Goal: Transaction & Acquisition: Purchase product/service

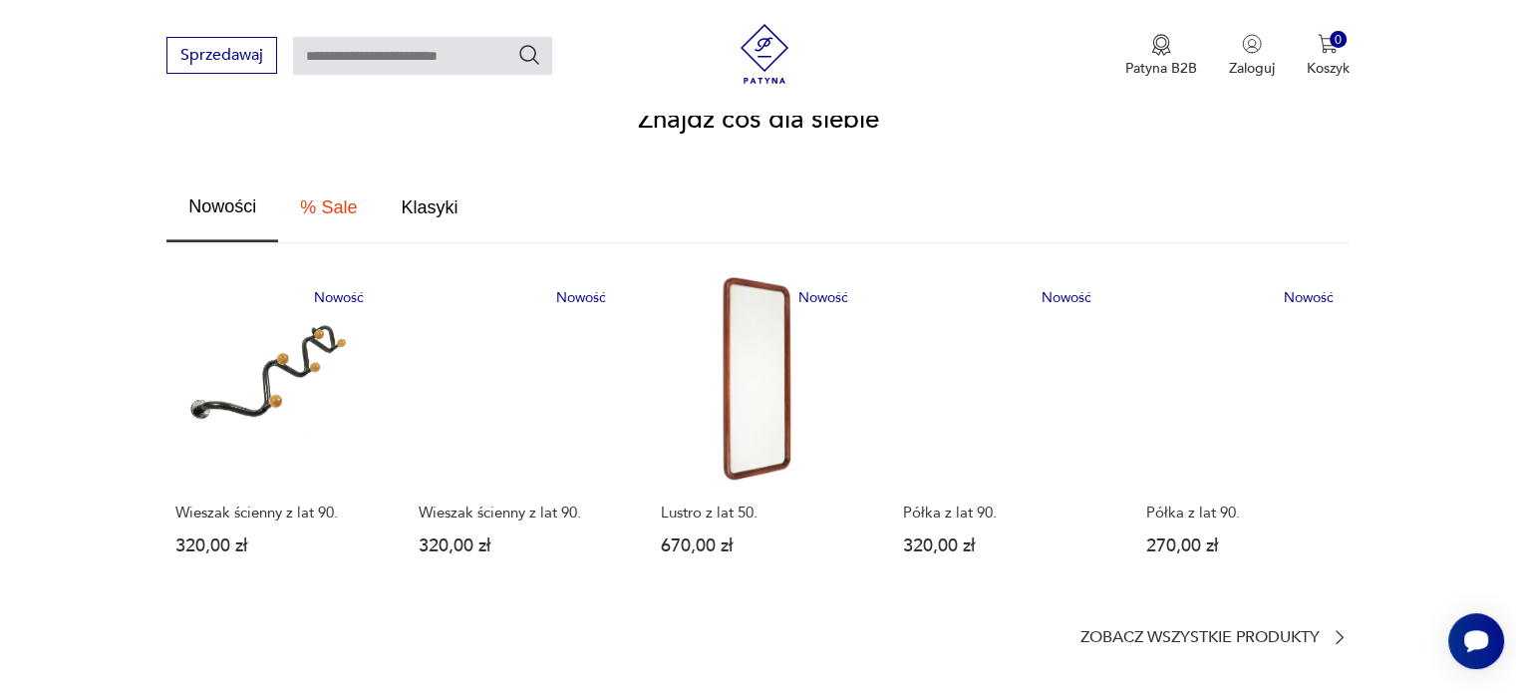
scroll to position [1096, 0]
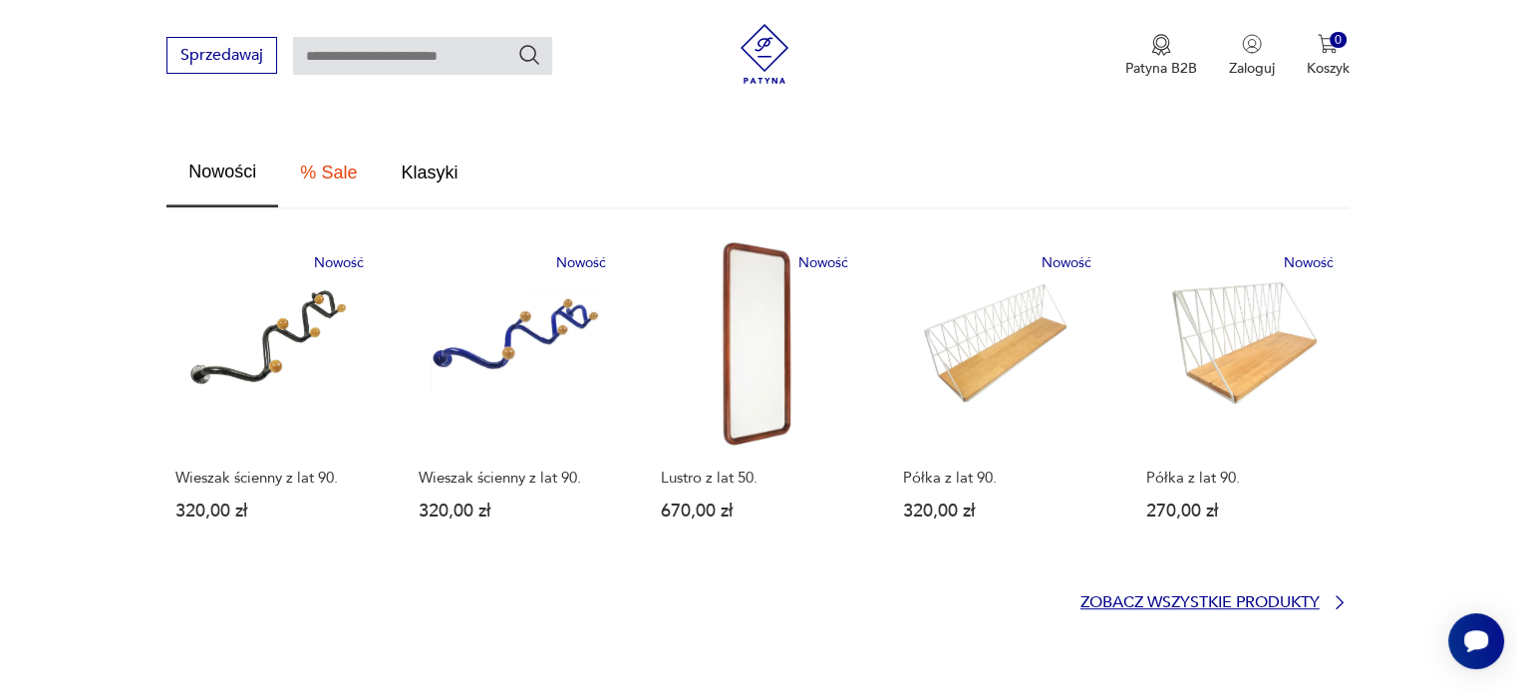
click at [1174, 596] on p "Zobacz wszystkie produkty" at bounding box center [1199, 602] width 239 height 13
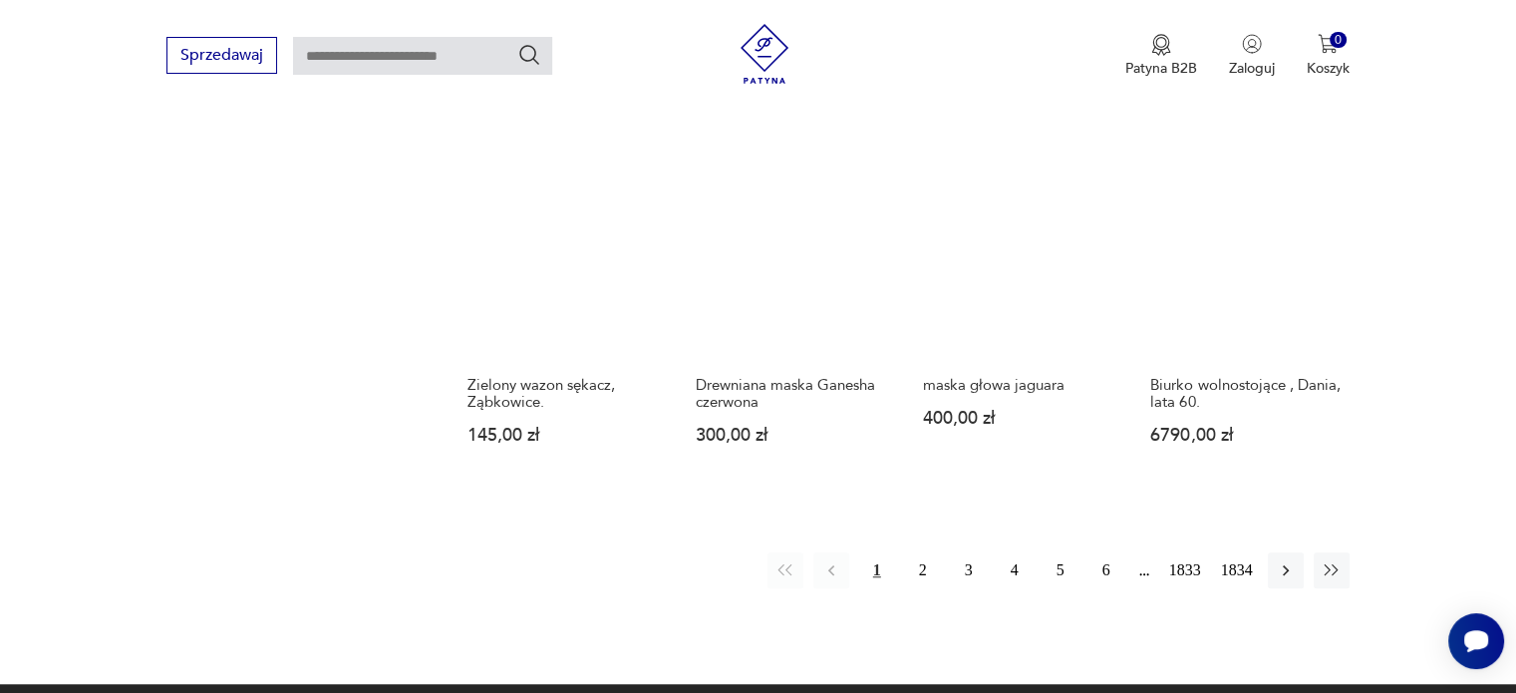
scroll to position [1584, 0]
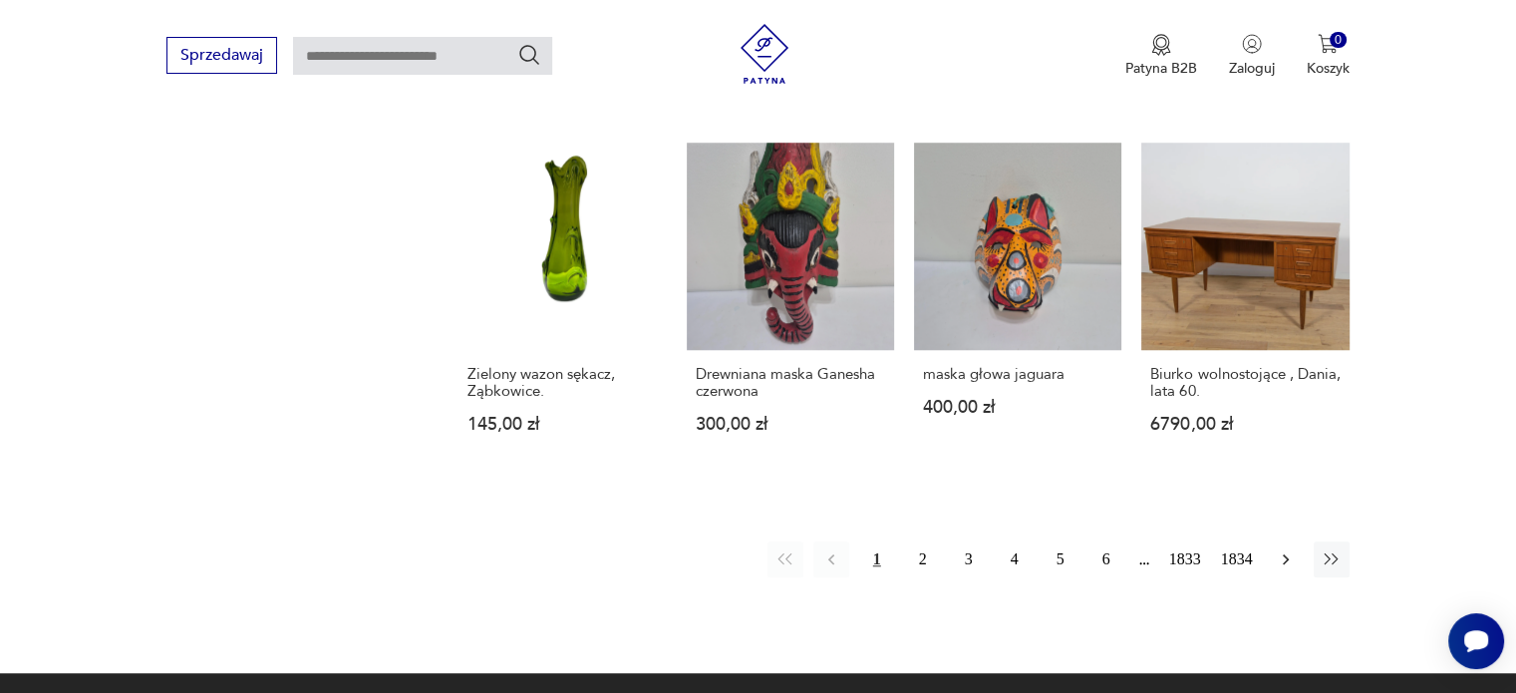
click at [1280, 541] on button "button" at bounding box center [1286, 559] width 36 height 36
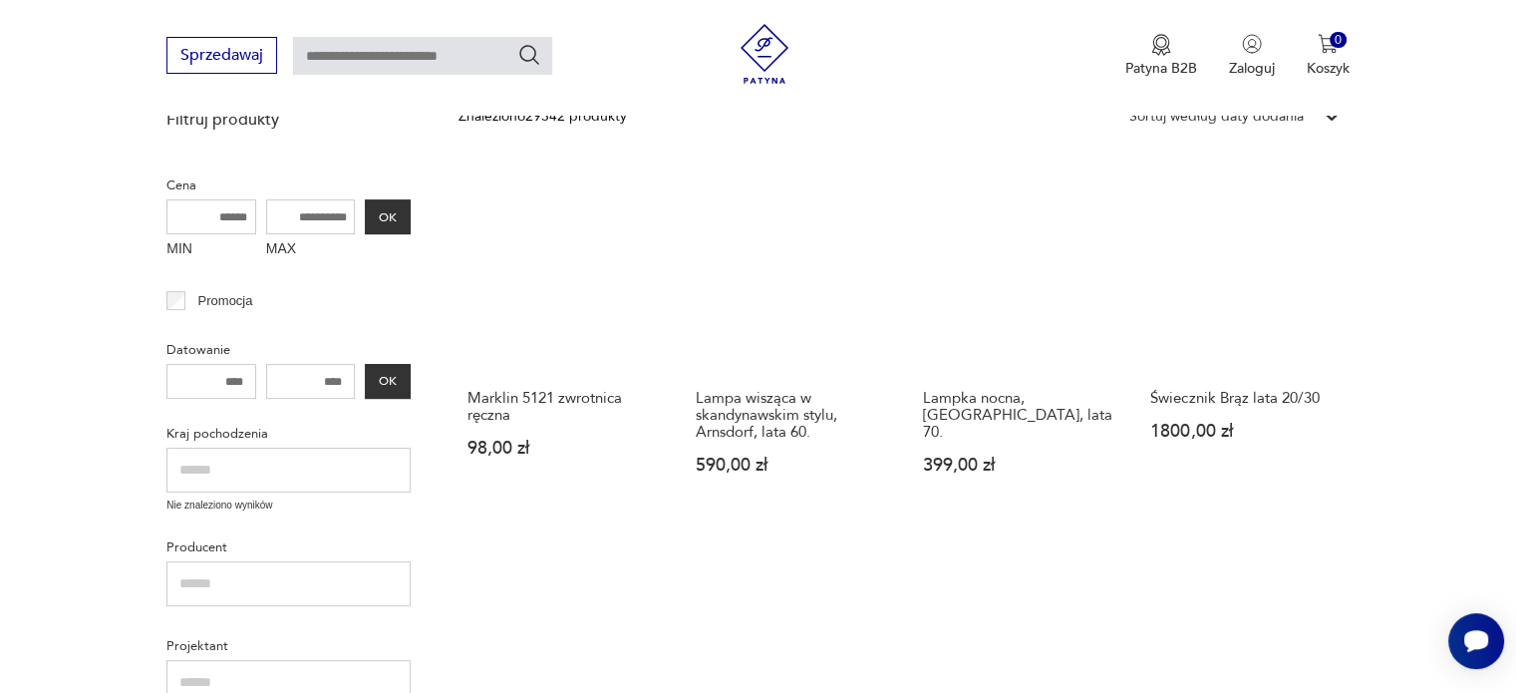
scroll to position [157, 0]
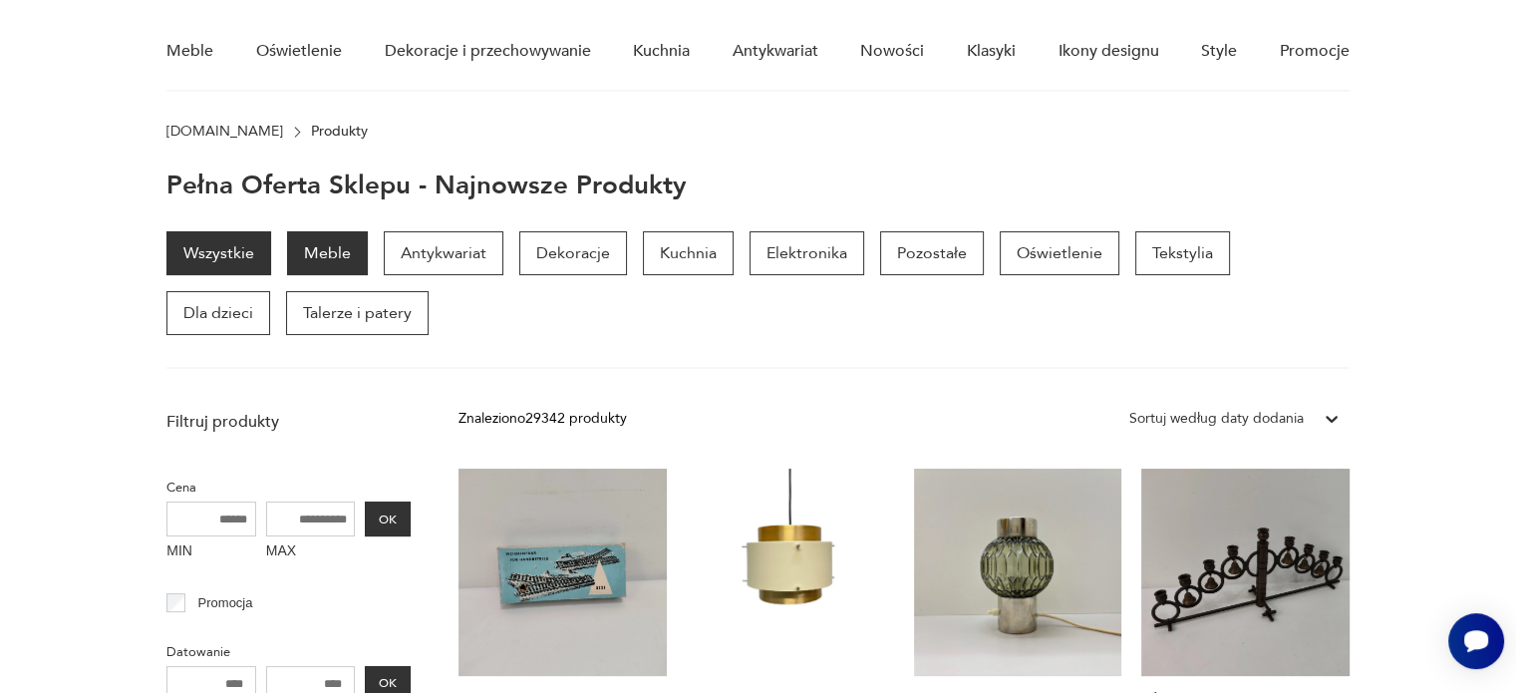
click at [350, 239] on p "Meble" at bounding box center [327, 253] width 81 height 44
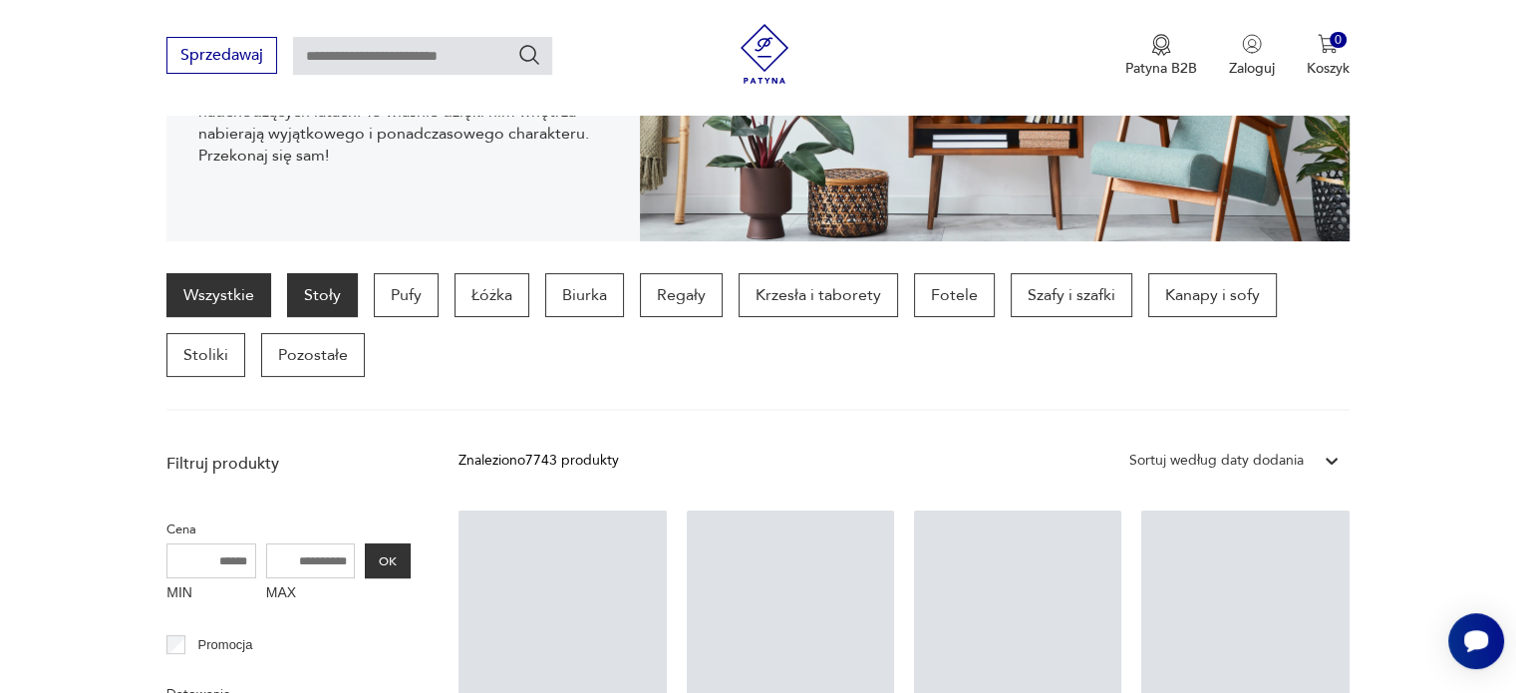
scroll to position [397, 0]
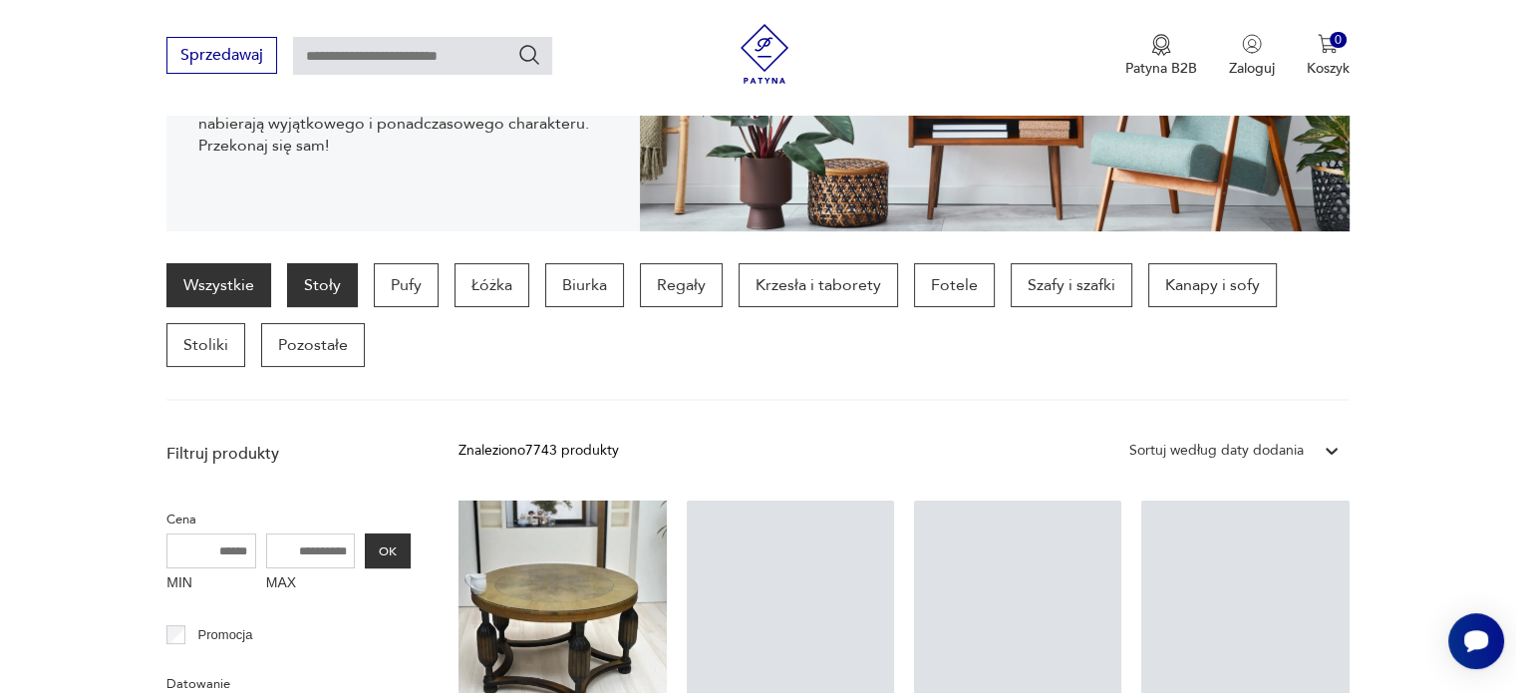
click at [323, 276] on p "Stoły" at bounding box center [322, 285] width 71 height 44
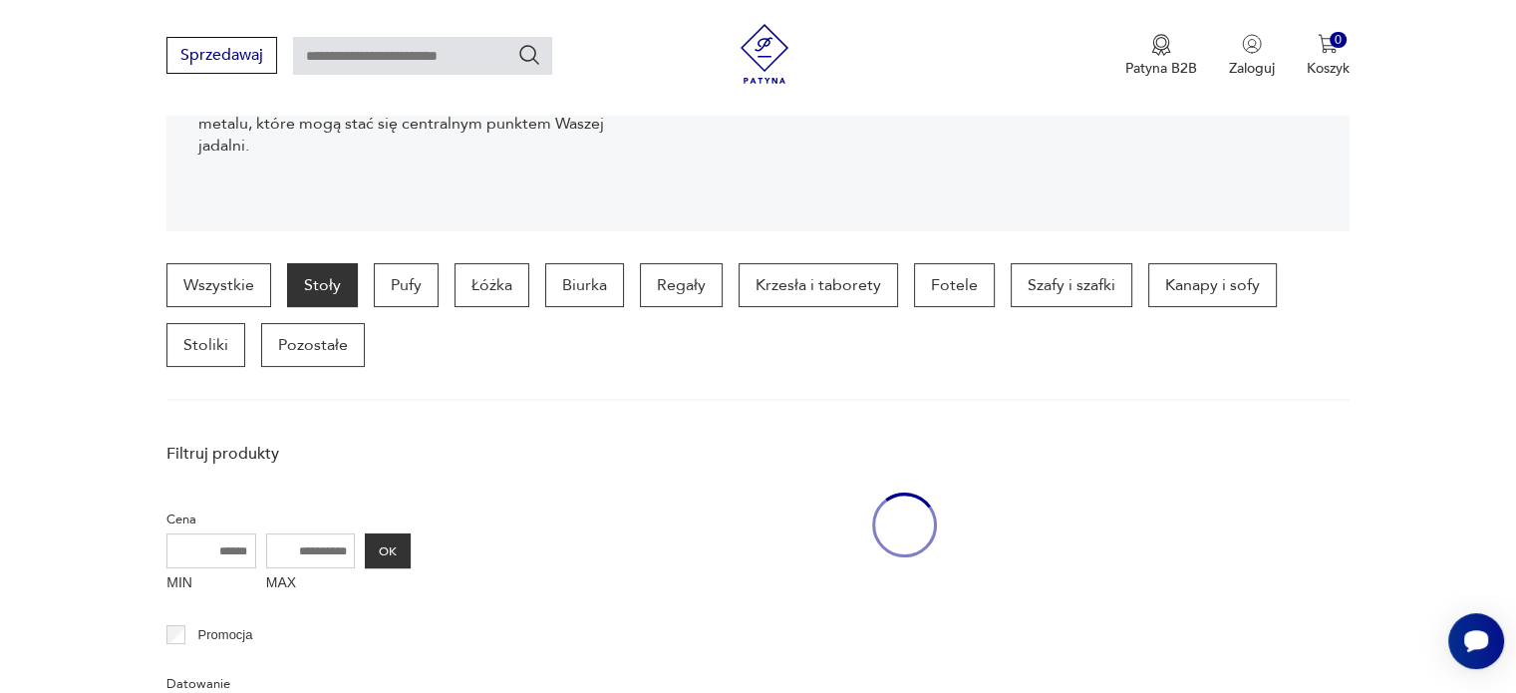
scroll to position [528, 0]
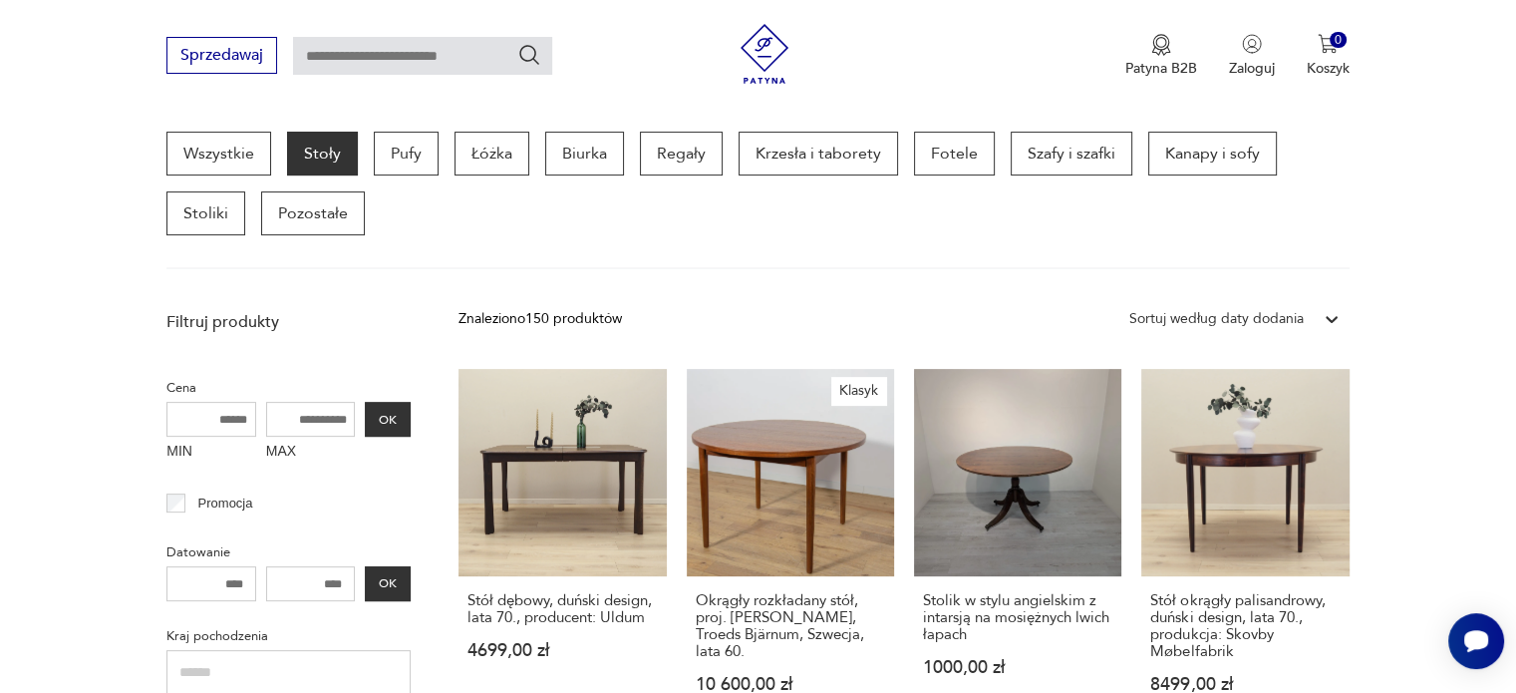
click at [1332, 317] on icon at bounding box center [1332, 319] width 20 height 20
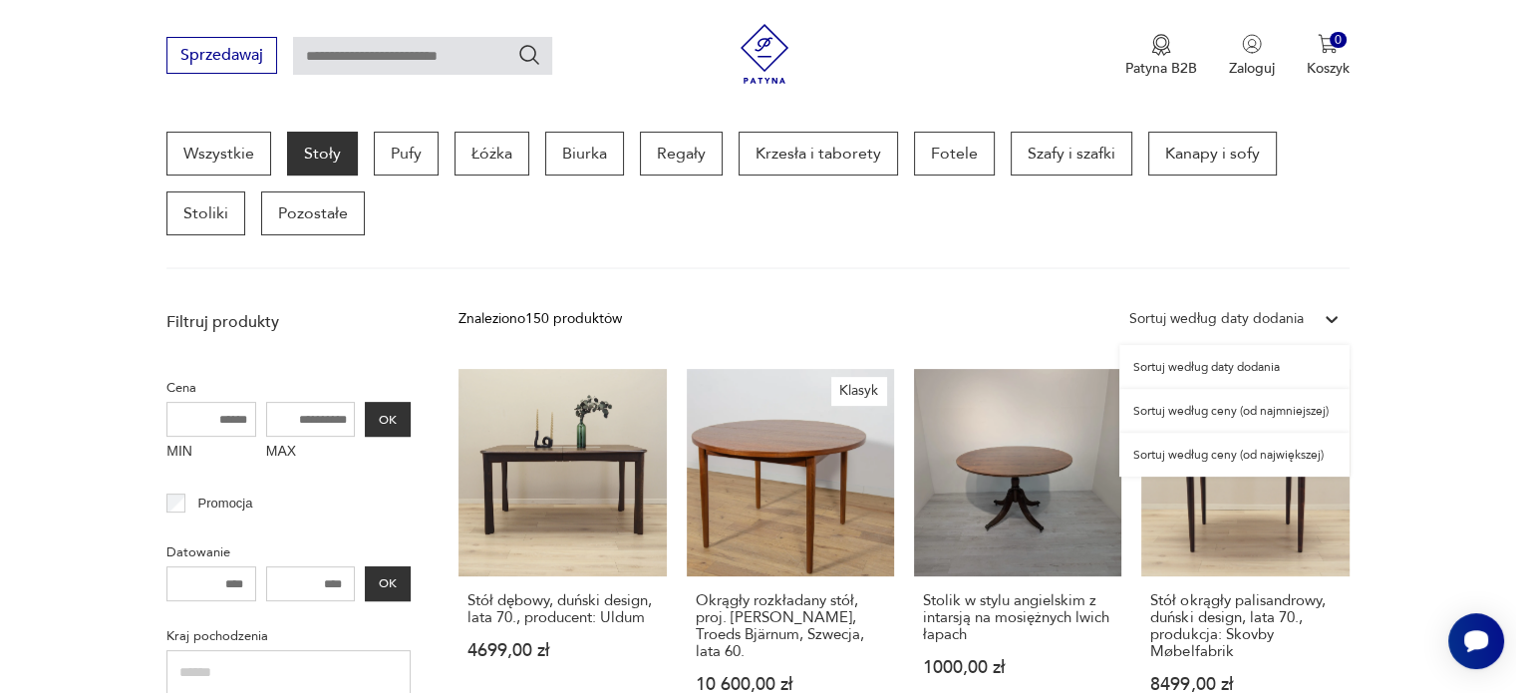
click at [1272, 410] on div "Sortuj według ceny (od najmniejszej)" at bounding box center [1234, 411] width 230 height 44
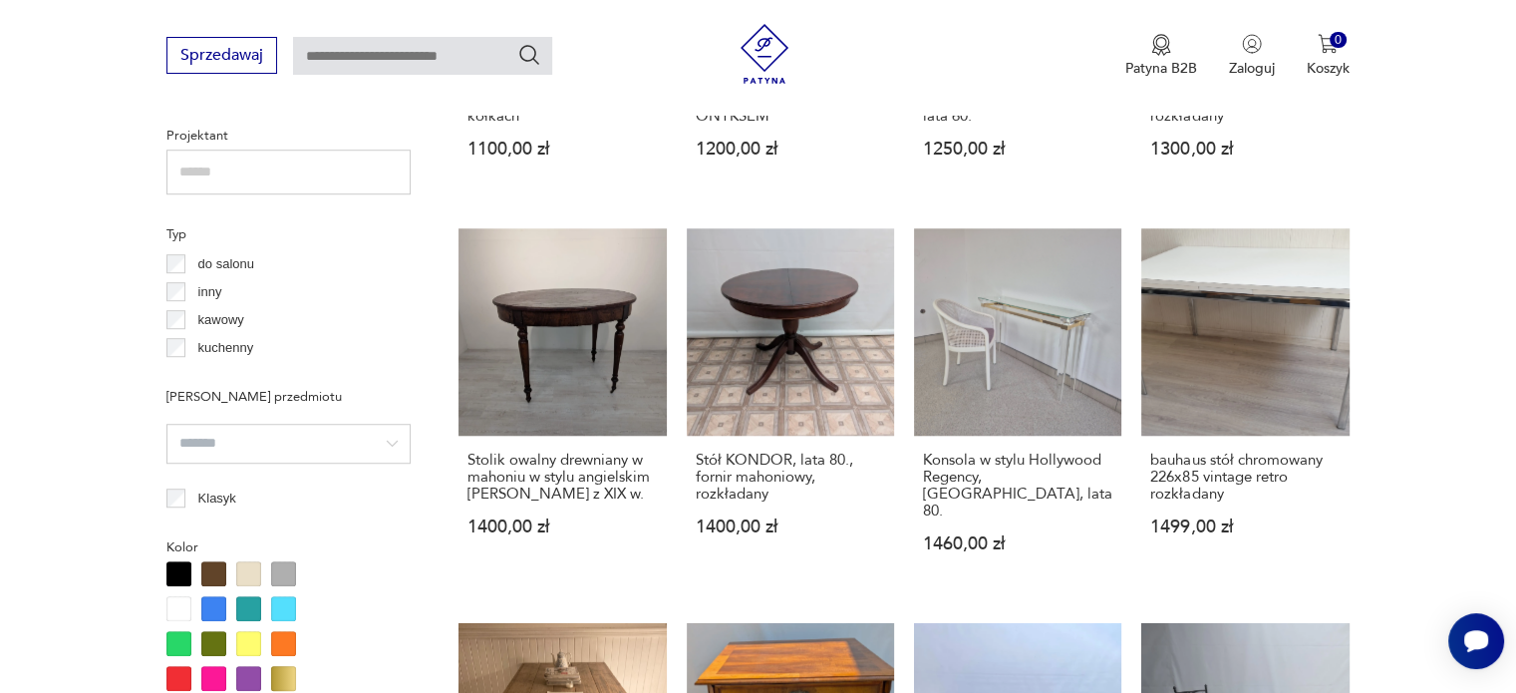
scroll to position [1924, 0]
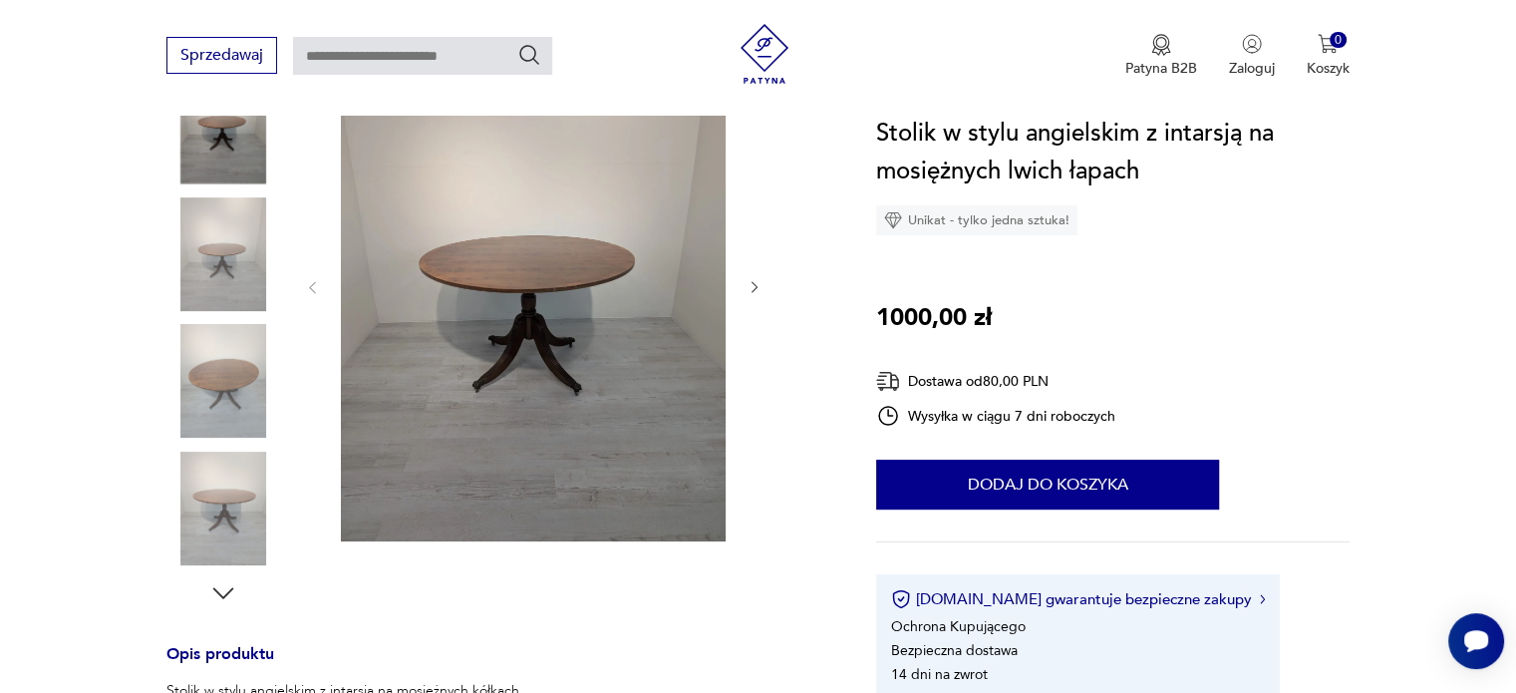
click at [752, 279] on icon "button" at bounding box center [755, 287] width 17 height 17
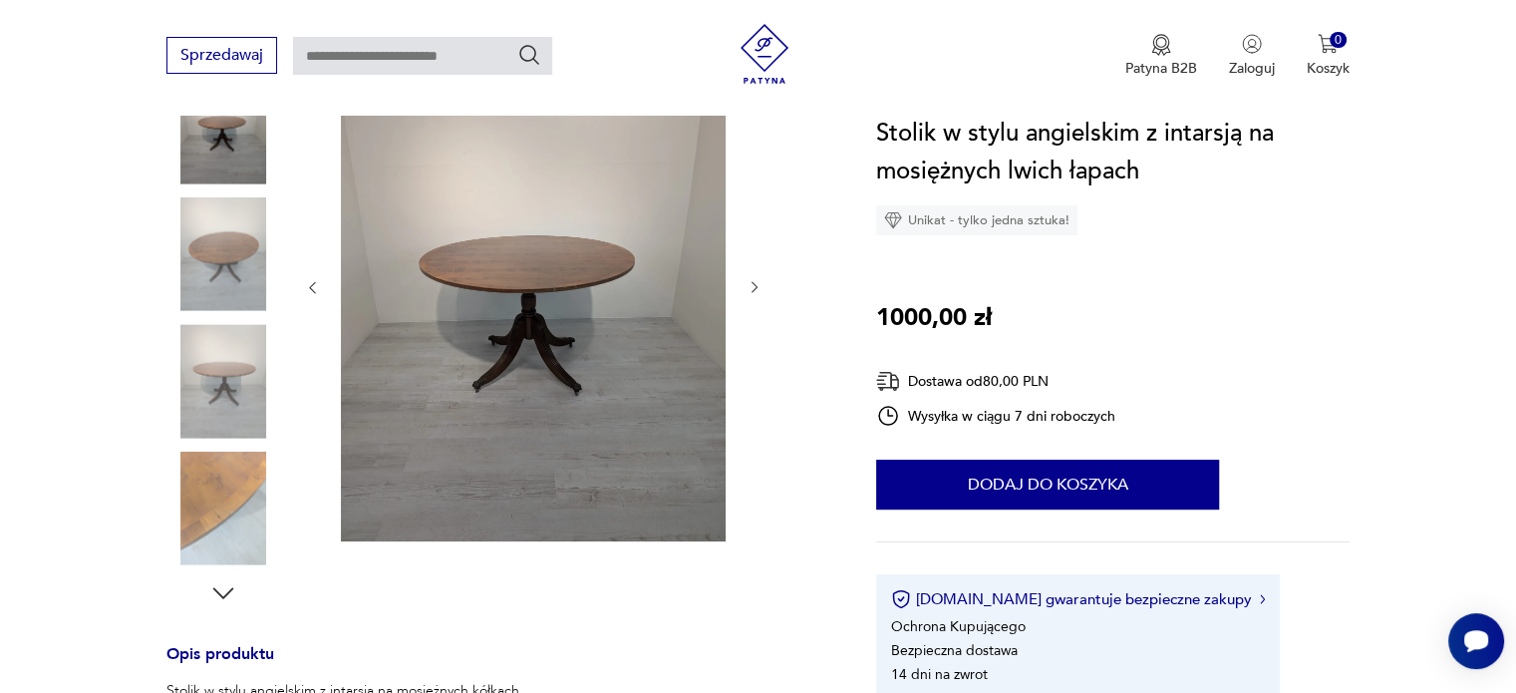
click at [752, 279] on icon "button" at bounding box center [755, 287] width 17 height 17
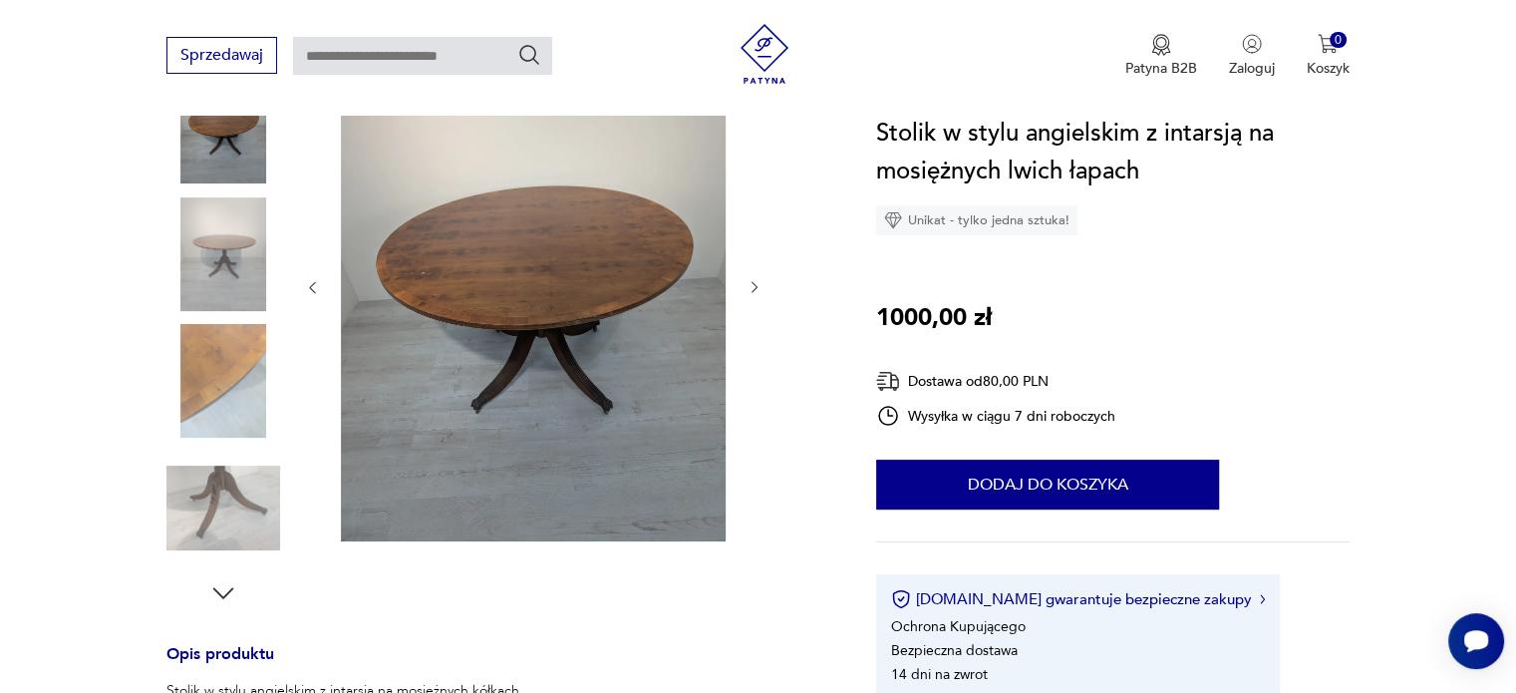
click at [752, 279] on icon "button" at bounding box center [755, 287] width 17 height 17
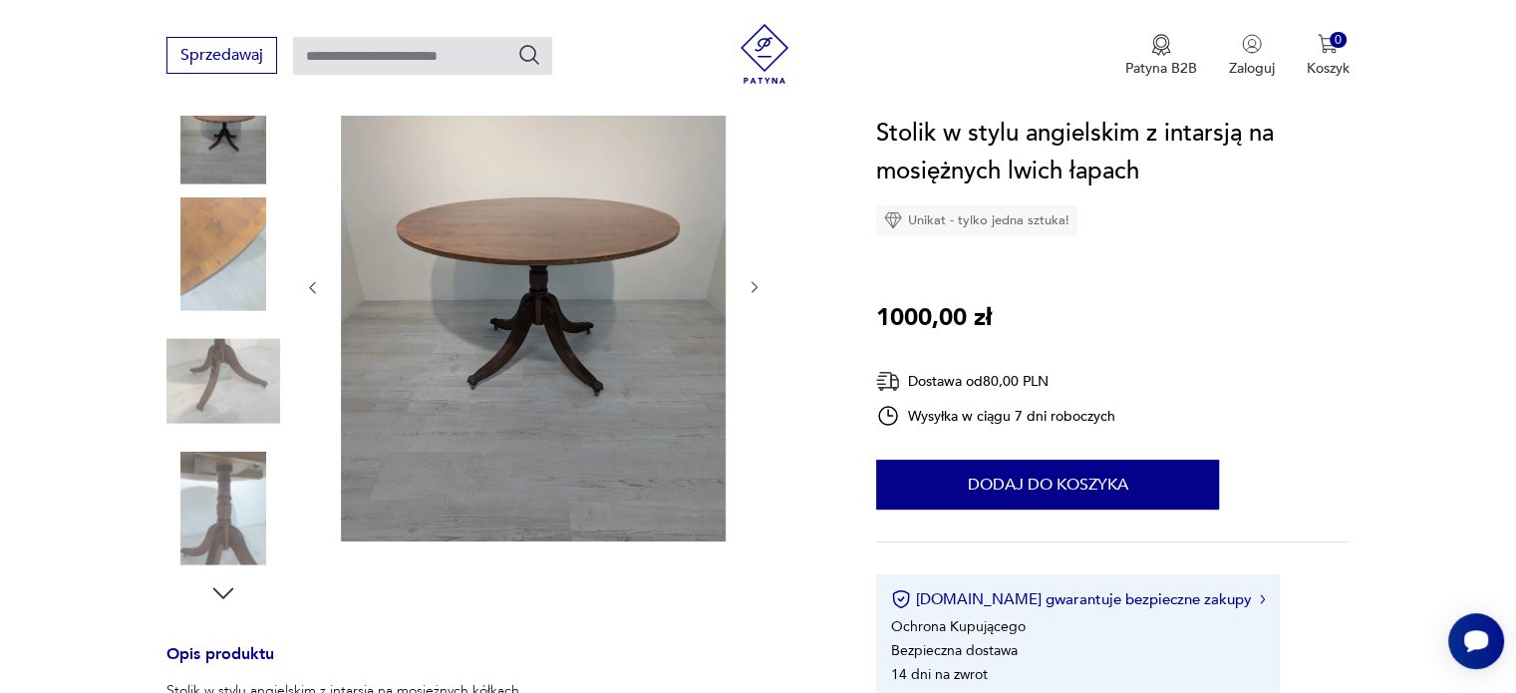
click at [752, 279] on icon "button" at bounding box center [755, 287] width 17 height 17
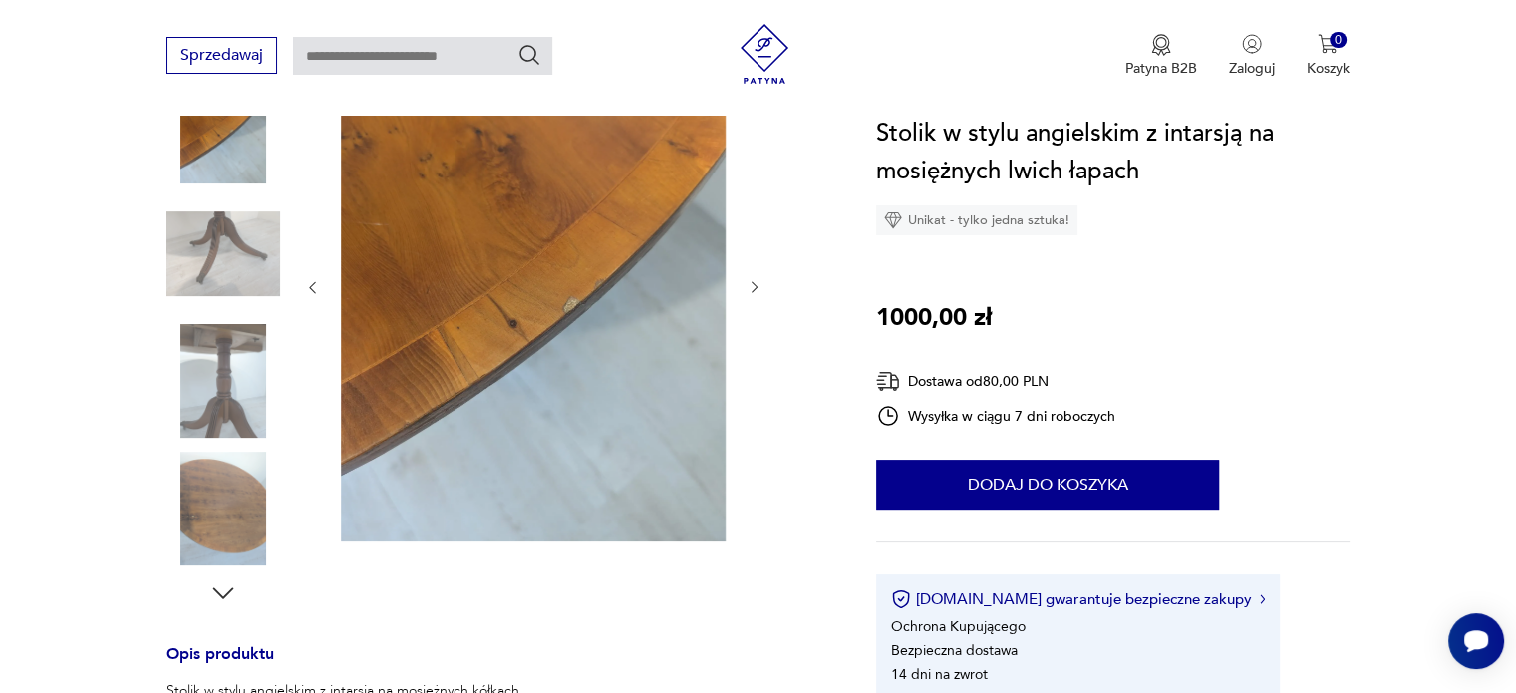
click at [752, 279] on icon "button" at bounding box center [755, 287] width 17 height 17
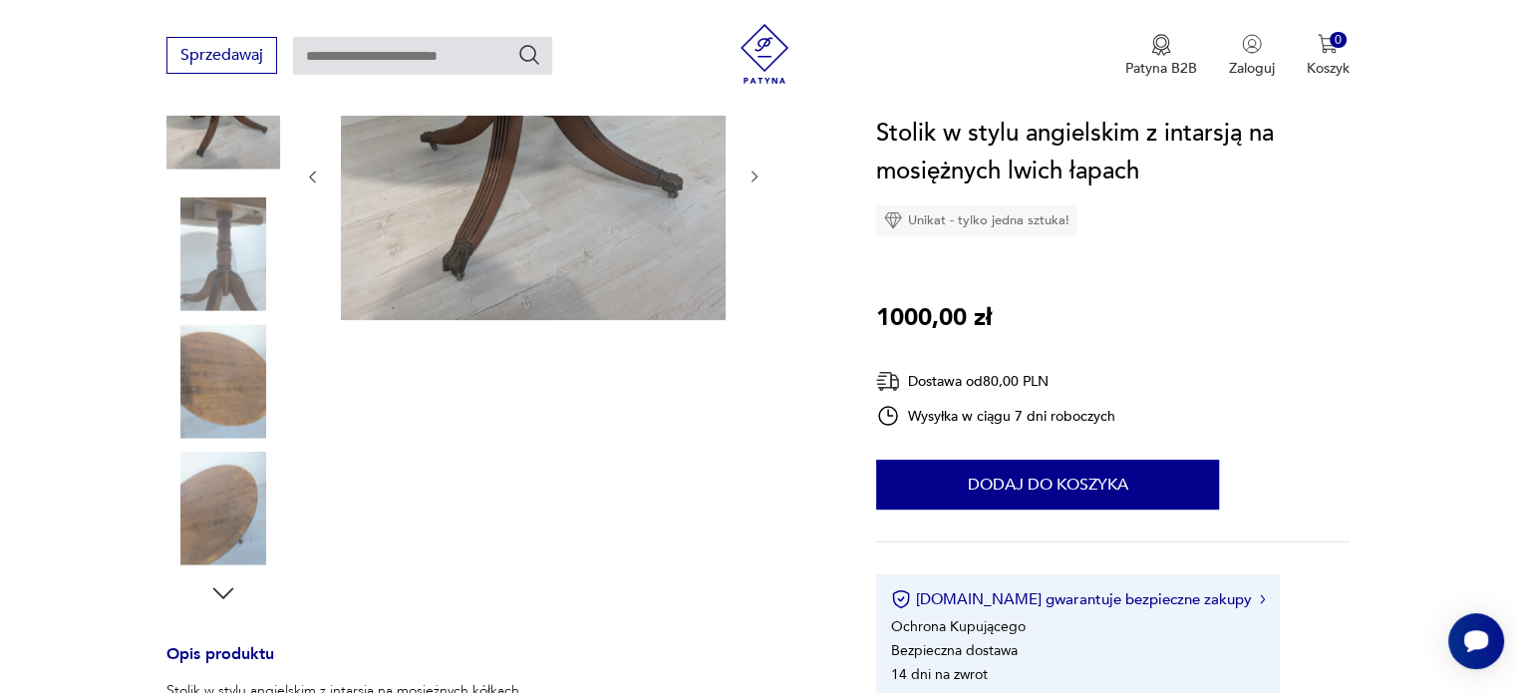
click at [752, 279] on div at bounding box center [533, 177] width 459 height 294
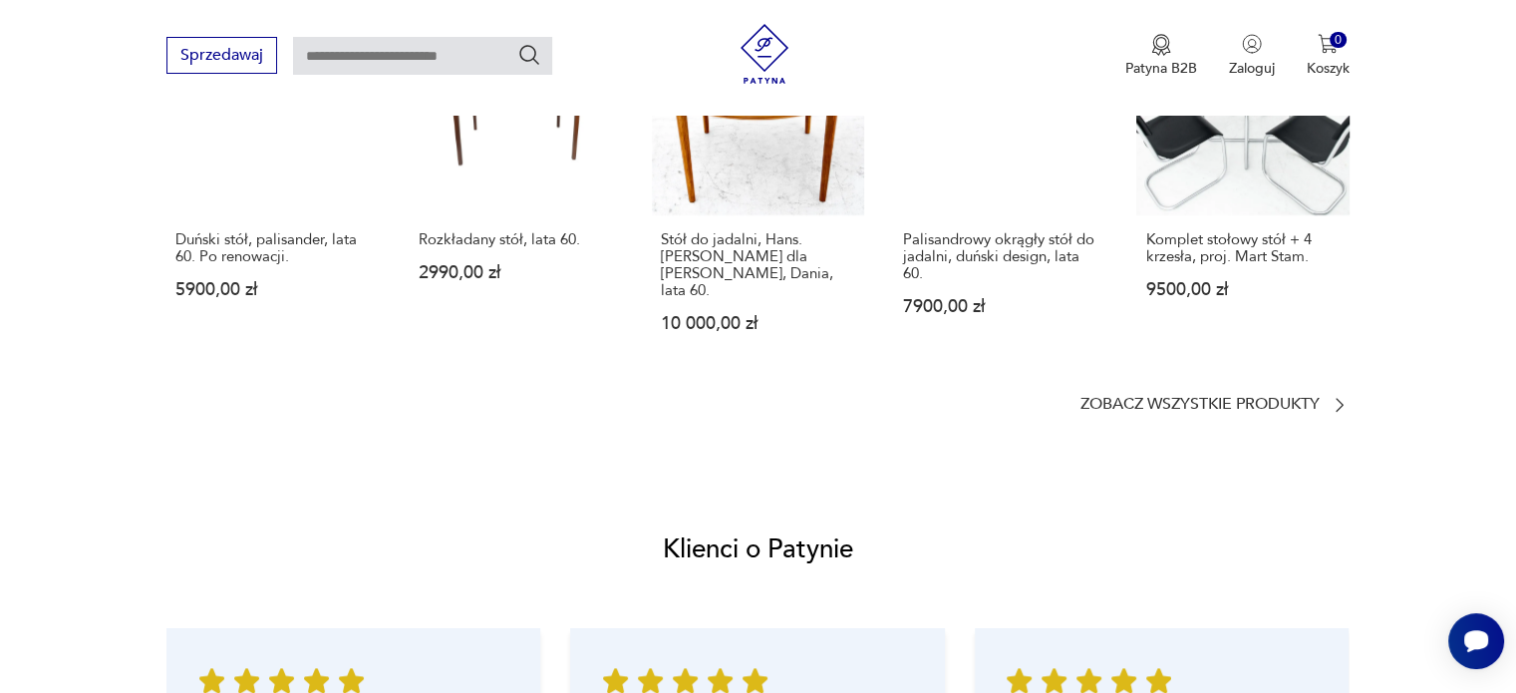
scroll to position [1894, 0]
